Goal: Task Accomplishment & Management: Manage account settings

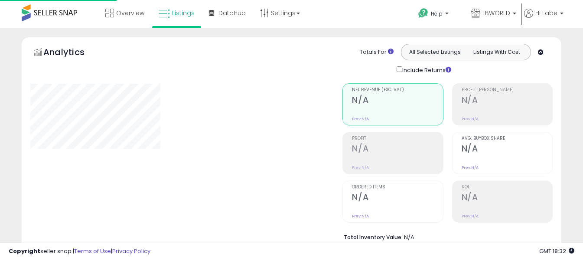
select select "**"
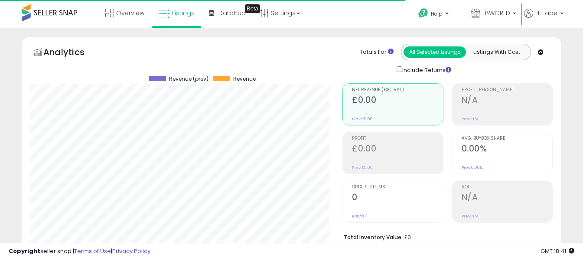
scroll to position [178, 312]
click at [182, 70] on div "Analytics Totals For All Selected Listings Listings With Cost Include Returns" at bounding box center [291, 59] width 522 height 31
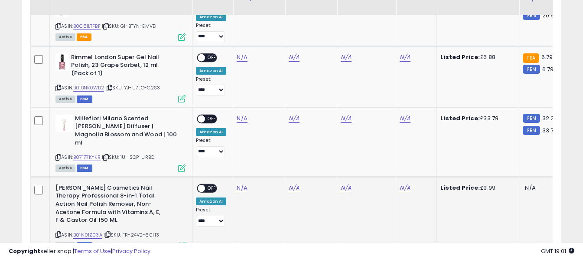
scroll to position [1040, 0]
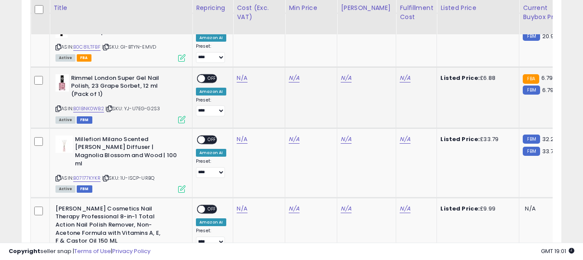
click at [56, 106] on icon at bounding box center [58, 108] width 6 height 5
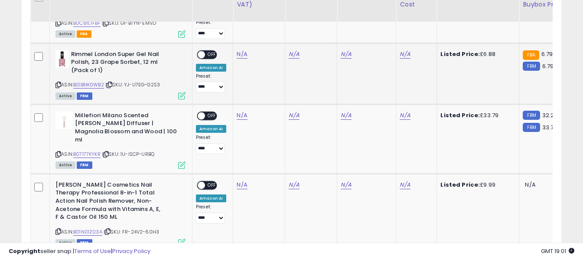
scroll to position [1083, 0]
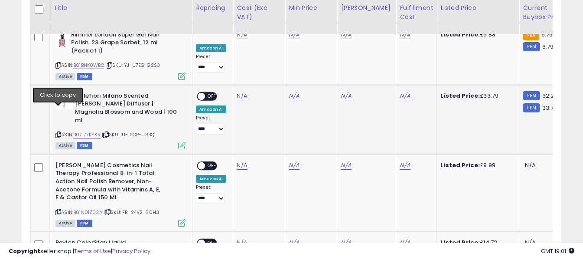
drag, startPoint x: 58, startPoint y: 111, endPoint x: 72, endPoint y: 101, distance: 16.8
click at [58, 132] on icon at bounding box center [58, 134] width 6 height 5
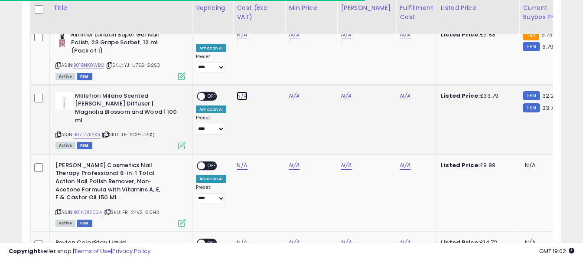
click at [243, 91] on link "N/A" at bounding box center [242, 95] width 10 height 9
click at [241, 59] on input "number" at bounding box center [217, 59] width 77 height 15
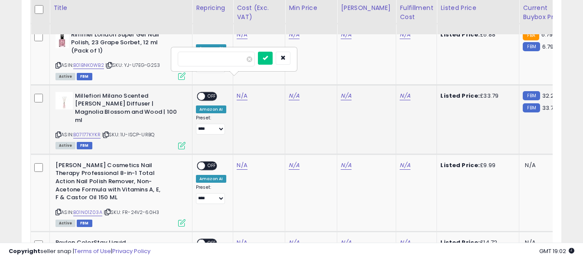
type input "**"
click at [399, 91] on link "N/A" at bounding box center [404, 95] width 10 height 9
click at [364, 60] on input "text" at bounding box center [372, 58] width 77 height 13
type input "*"
click at [318, 98] on td "N/A" at bounding box center [311, 118] width 52 height 69
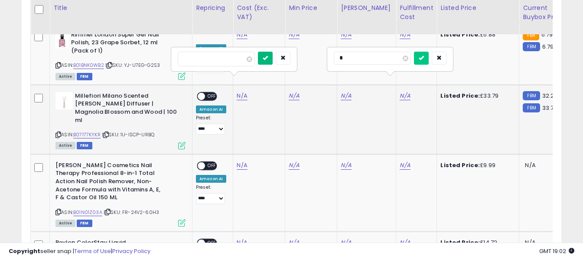
click at [268, 60] on icon "submit" at bounding box center [265, 57] width 5 height 5
click at [428, 60] on button "submit" at bounding box center [421, 58] width 15 height 13
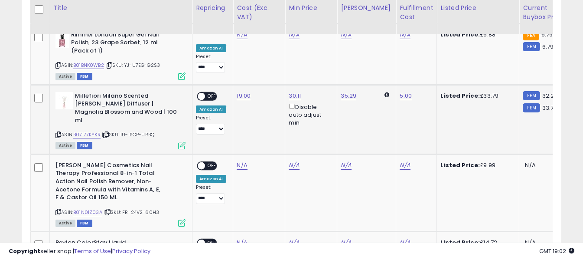
click at [206, 92] on span "OFF" at bounding box center [212, 95] width 14 height 7
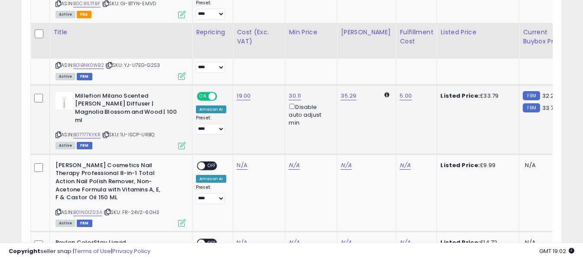
scroll to position [1126, 0]
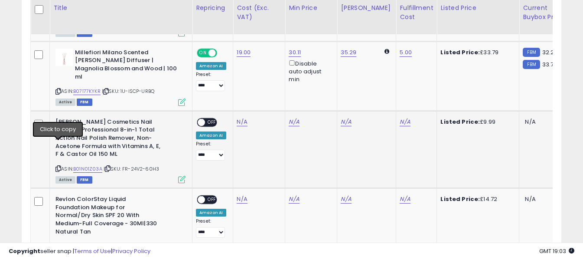
click at [58, 166] on icon at bounding box center [58, 168] width 6 height 5
click at [240, 117] on link "N/A" at bounding box center [242, 121] width 10 height 9
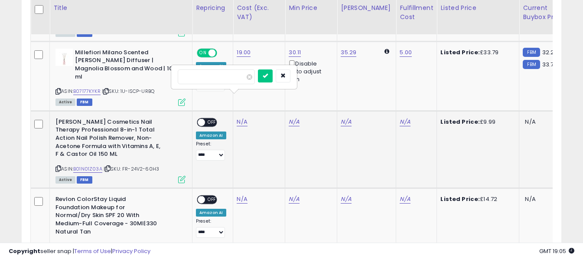
click at [238, 75] on input "number" at bounding box center [216, 76] width 77 height 15
type input "****"
click at [268, 76] on icon "submit" at bounding box center [265, 75] width 5 height 5
click at [399, 117] on link "N/A" at bounding box center [404, 121] width 10 height 9
click at [357, 79] on input "text" at bounding box center [372, 75] width 77 height 13
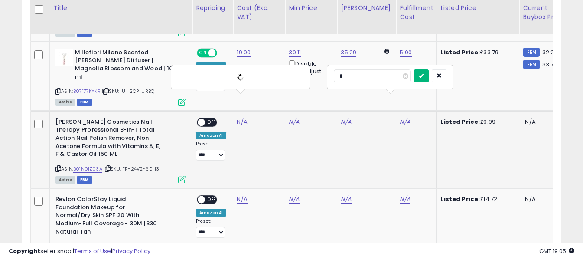
type input "*"
click at [424, 75] on icon "submit" at bounding box center [421, 75] width 5 height 5
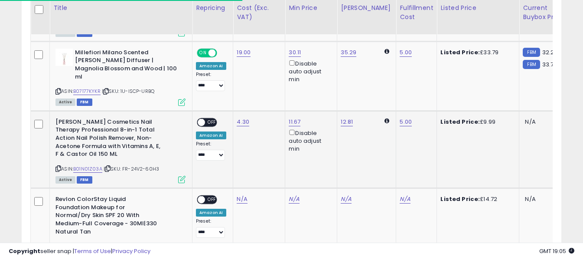
click at [210, 117] on div "ON OFF" at bounding box center [207, 121] width 20 height 9
click at [209, 118] on span "OFF" at bounding box center [212, 121] width 14 height 7
click at [59, 243] on icon at bounding box center [58, 245] width 6 height 5
click at [237, 195] on link "N/A" at bounding box center [242, 199] width 10 height 9
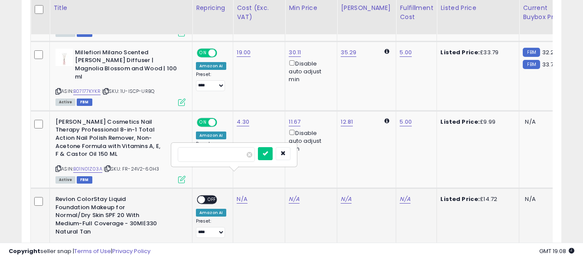
click at [236, 155] on input "number" at bounding box center [216, 154] width 77 height 15
type input "****"
click at [273, 151] on button "submit" at bounding box center [265, 153] width 15 height 13
click at [399, 195] on link "N/A" at bounding box center [404, 199] width 10 height 9
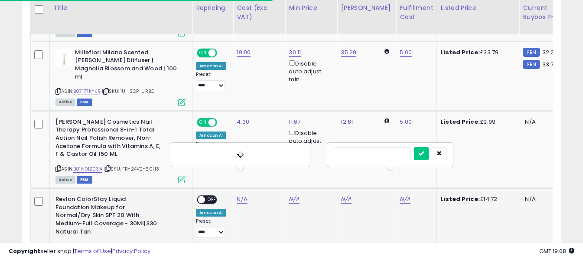
click at [360, 155] on input "text" at bounding box center [372, 153] width 77 height 13
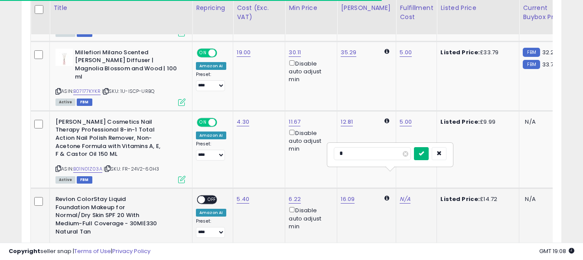
type input "*"
click at [428, 150] on button "submit" at bounding box center [421, 153] width 15 height 13
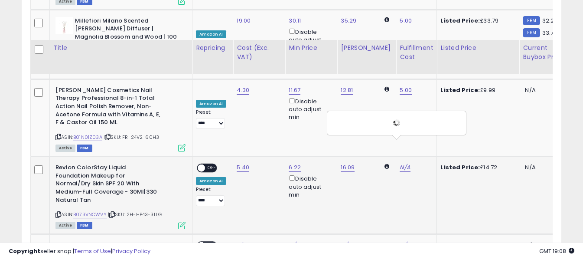
scroll to position [1213, 0]
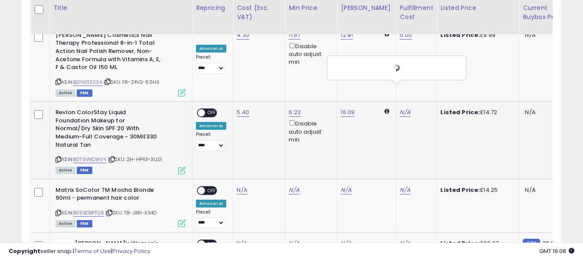
click at [204, 109] on span at bounding box center [201, 112] width 7 height 7
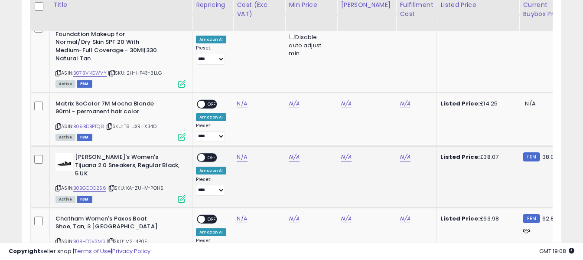
scroll to position [1300, 0]
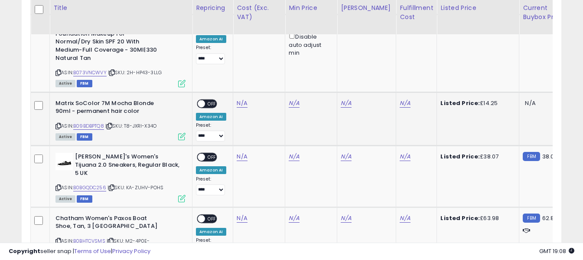
click at [58, 123] on icon at bounding box center [58, 125] width 6 height 5
click at [242, 99] on link "N/A" at bounding box center [242, 103] width 10 height 9
click at [229, 49] on input "number" at bounding box center [216, 49] width 77 height 15
type input "****"
click at [268, 50] on icon "submit" at bounding box center [265, 48] width 5 height 5
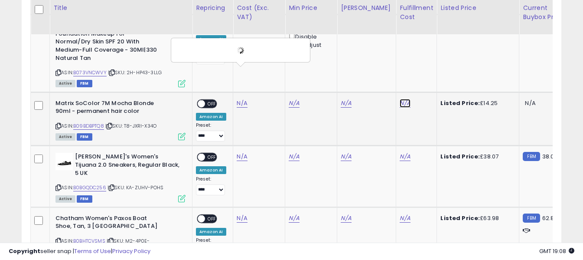
click at [399, 99] on link "N/A" at bounding box center [404, 103] width 10 height 9
click at [368, 47] on input "text" at bounding box center [372, 48] width 77 height 13
type input "*"
click at [424, 50] on icon "submit" at bounding box center [421, 48] width 5 height 5
click at [214, 100] on span "OFF" at bounding box center [212, 103] width 14 height 7
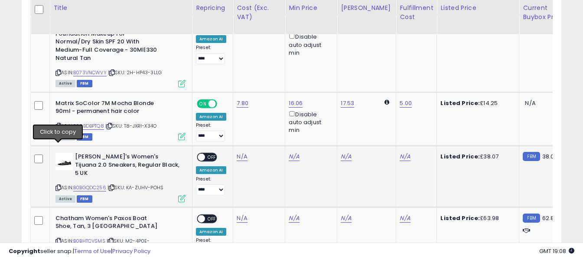
click at [59, 185] on icon at bounding box center [58, 187] width 6 height 5
click at [240, 152] on link "N/A" at bounding box center [242, 156] width 10 height 9
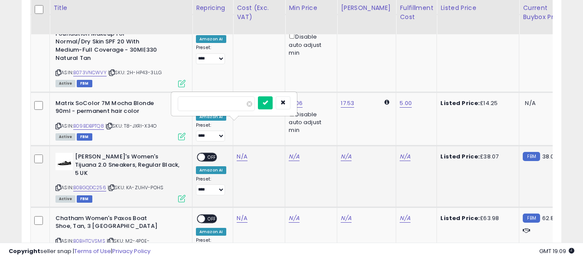
click at [240, 105] on input "number" at bounding box center [216, 103] width 77 height 15
type input "*****"
click at [268, 100] on icon "submit" at bounding box center [265, 102] width 5 height 5
click at [399, 152] on link "N/A" at bounding box center [404, 156] width 10 height 9
click at [379, 103] on input "text" at bounding box center [372, 102] width 77 height 13
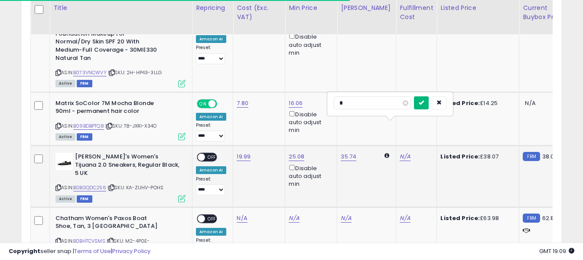
type input "*"
click at [424, 104] on icon "submit" at bounding box center [421, 102] width 5 height 5
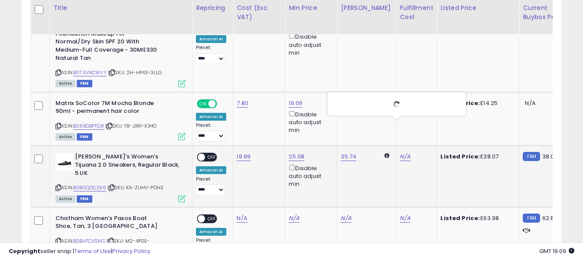
click at [208, 153] on span "OFF" at bounding box center [212, 156] width 14 height 7
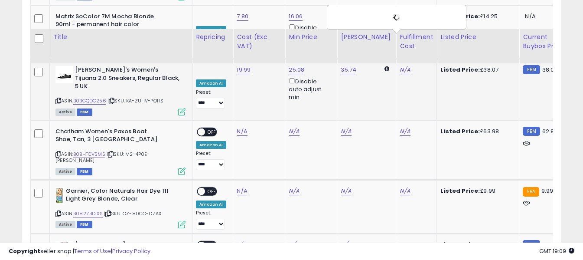
scroll to position [1430, 0]
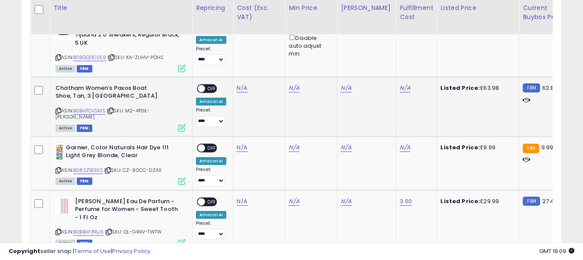
click at [59, 108] on icon at bounding box center [58, 110] width 6 height 5
click at [240, 84] on link "N/A" at bounding box center [242, 88] width 10 height 9
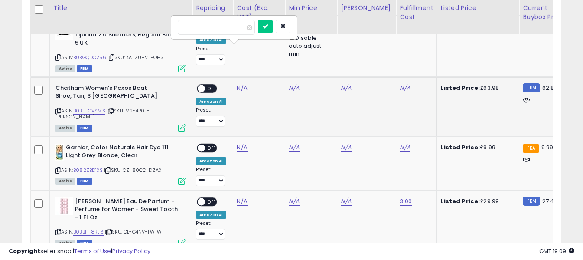
click at [235, 29] on input "number" at bounding box center [216, 27] width 77 height 15
type input "*****"
click at [268, 23] on icon "submit" at bounding box center [265, 25] width 5 height 5
click at [400, 84] on link "N/A" at bounding box center [404, 88] width 10 height 9
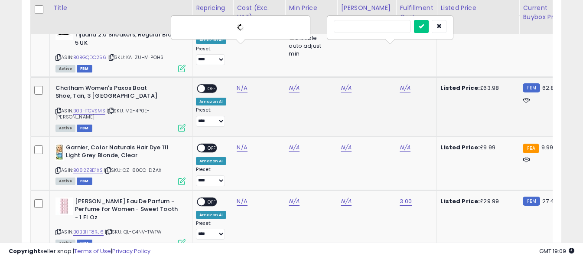
click at [380, 29] on input "text" at bounding box center [372, 26] width 77 height 13
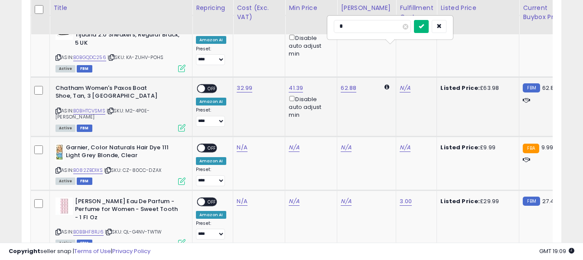
type input "*"
click at [424, 24] on icon "submit" at bounding box center [421, 25] width 5 height 5
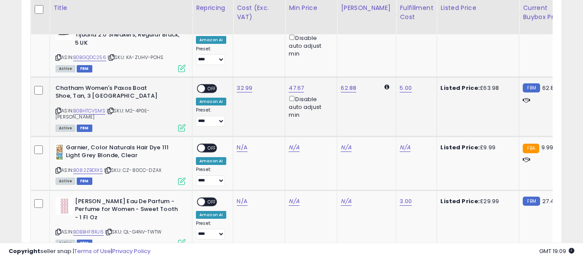
click at [213, 84] on span "OFF" at bounding box center [212, 87] width 14 height 7
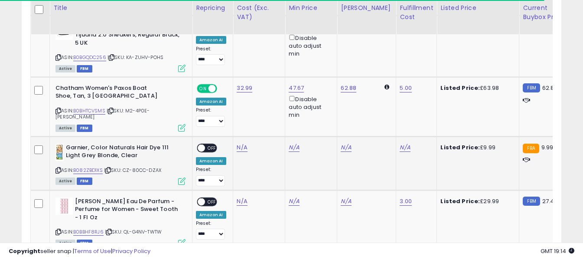
click at [58, 168] on icon at bounding box center [58, 170] width 6 height 5
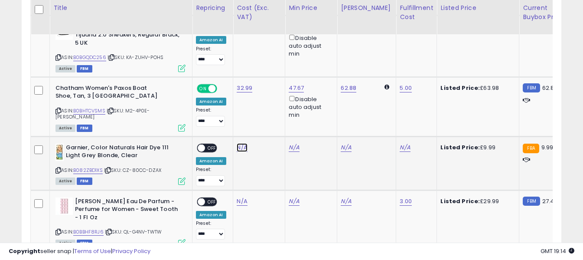
click at [237, 143] on link "N/A" at bounding box center [242, 147] width 10 height 9
click at [241, 80] on input "number" at bounding box center [216, 81] width 77 height 15
type input "****"
click at [268, 80] on icon "submit" at bounding box center [265, 79] width 5 height 5
click at [399, 143] on link "N/A" at bounding box center [404, 147] width 10 height 9
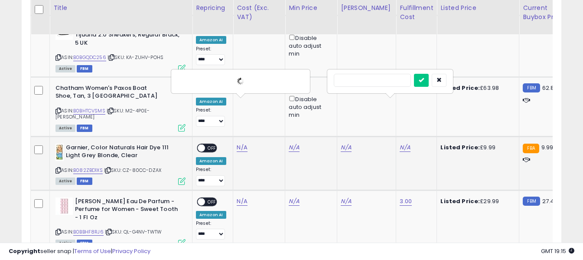
click at [380, 84] on input "text" at bounding box center [372, 80] width 77 height 13
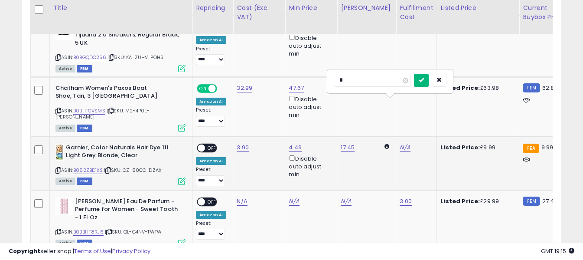
type input "*"
click at [428, 78] on button "submit" at bounding box center [421, 80] width 15 height 13
click at [213, 143] on div "ON OFF" at bounding box center [207, 147] width 20 height 9
click at [212, 144] on span "OFF" at bounding box center [212, 147] width 14 height 7
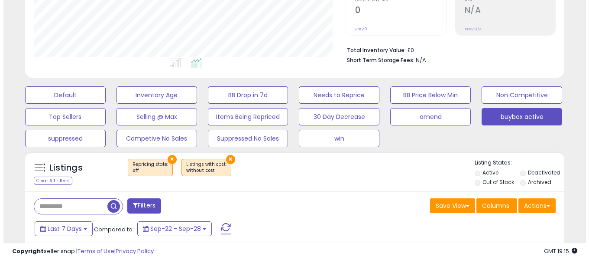
scroll to position [237, 0]
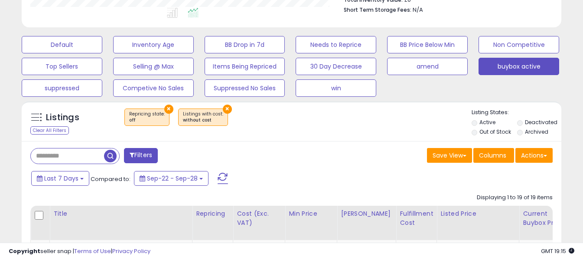
click at [221, 173] on span at bounding box center [222, 177] width 10 height 11
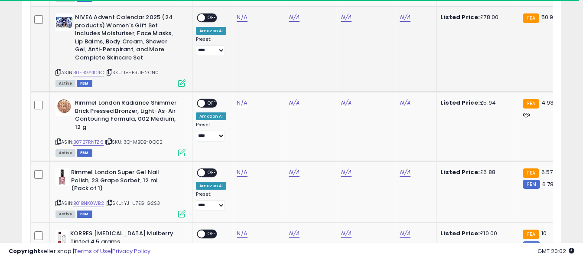
scroll to position [854, 0]
